Goal: Obtain resource: Download file/media

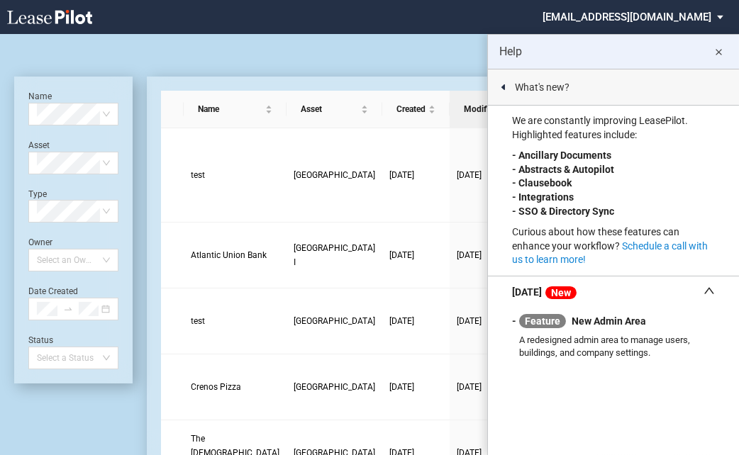
click at [718, 50] on md-icon "close" at bounding box center [719, 52] width 17 height 17
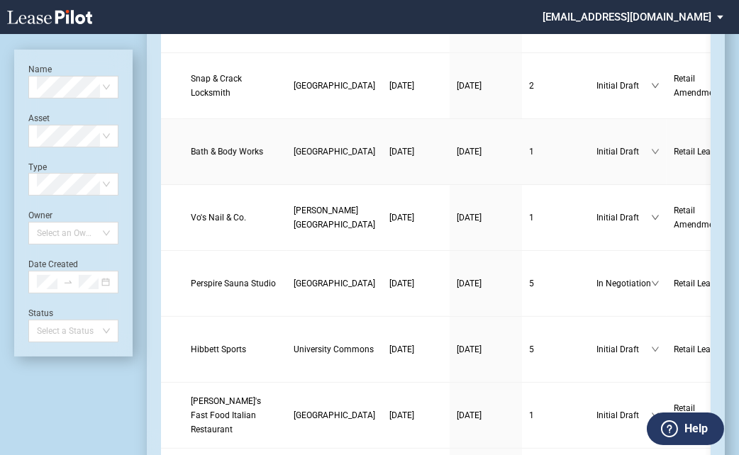
scroll to position [908, 0]
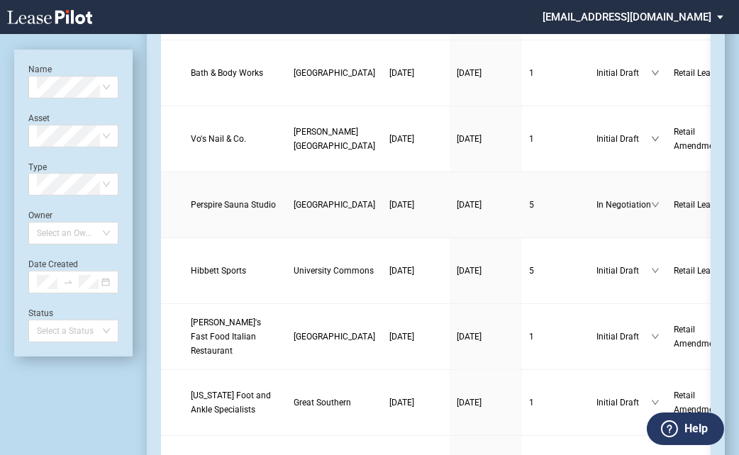
click at [205, 206] on span "Perspire Sauna Studio" at bounding box center [233, 205] width 85 height 10
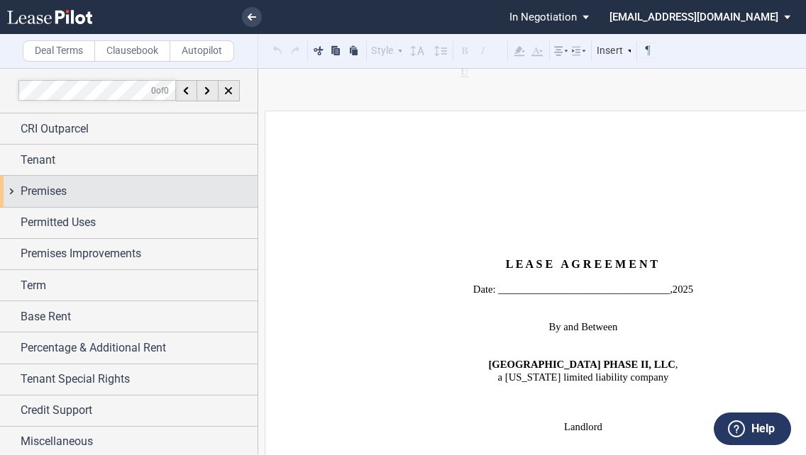
click at [120, 198] on div "Premises" at bounding box center [139, 191] width 237 height 17
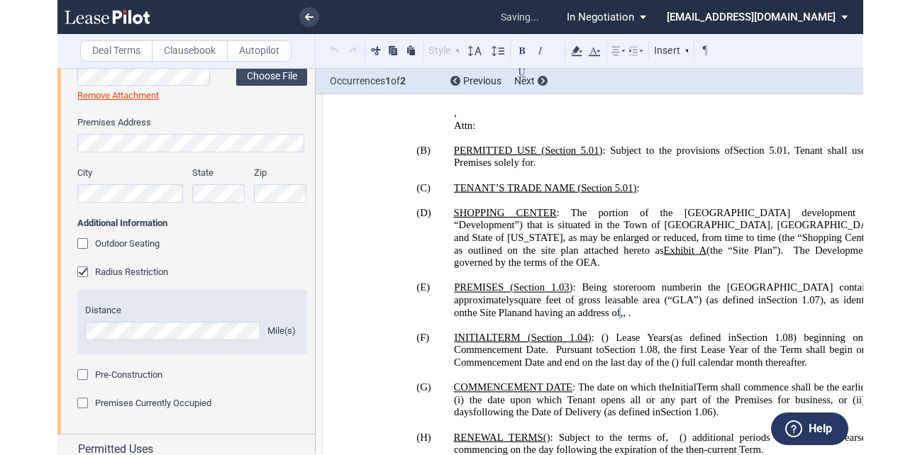
scroll to position [1165, 0]
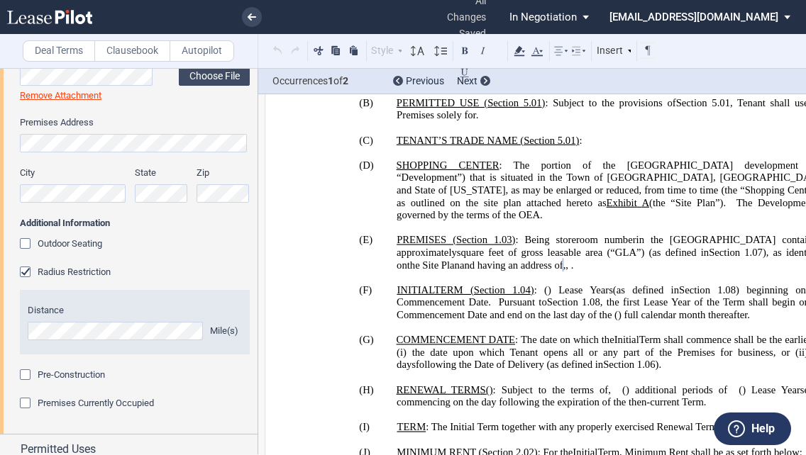
click at [439, 284] on span "TERM (" at bounding box center [454, 290] width 40 height 12
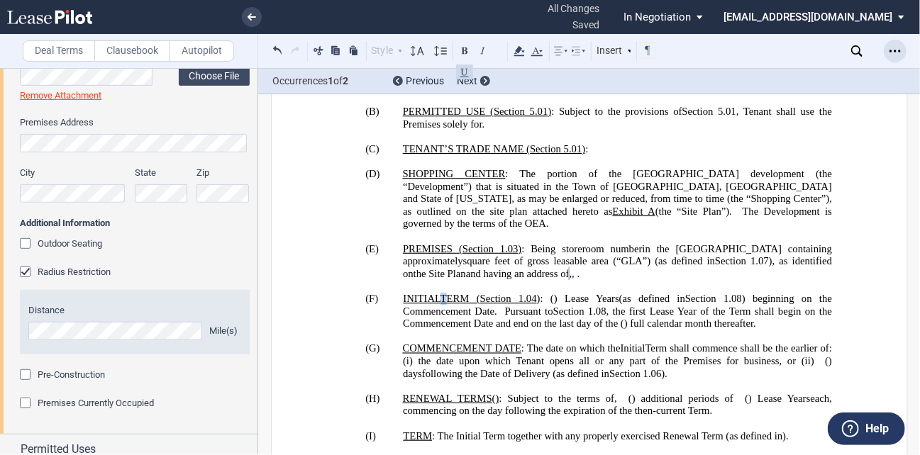
click at [745, 49] on icon "Open Lease options menu" at bounding box center [894, 50] width 11 height 11
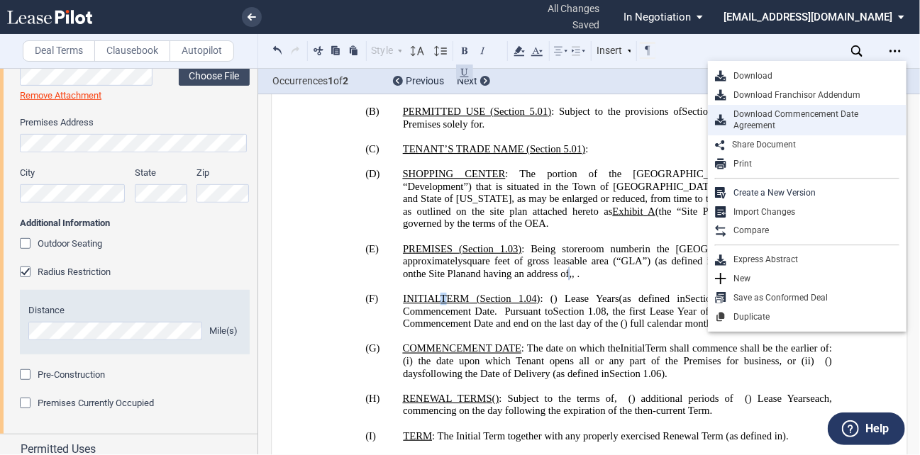
click at [745, 114] on div "Download Commencement Date Agreement" at bounding box center [812, 120] width 173 height 24
